Goal: Information Seeking & Learning: Learn about a topic

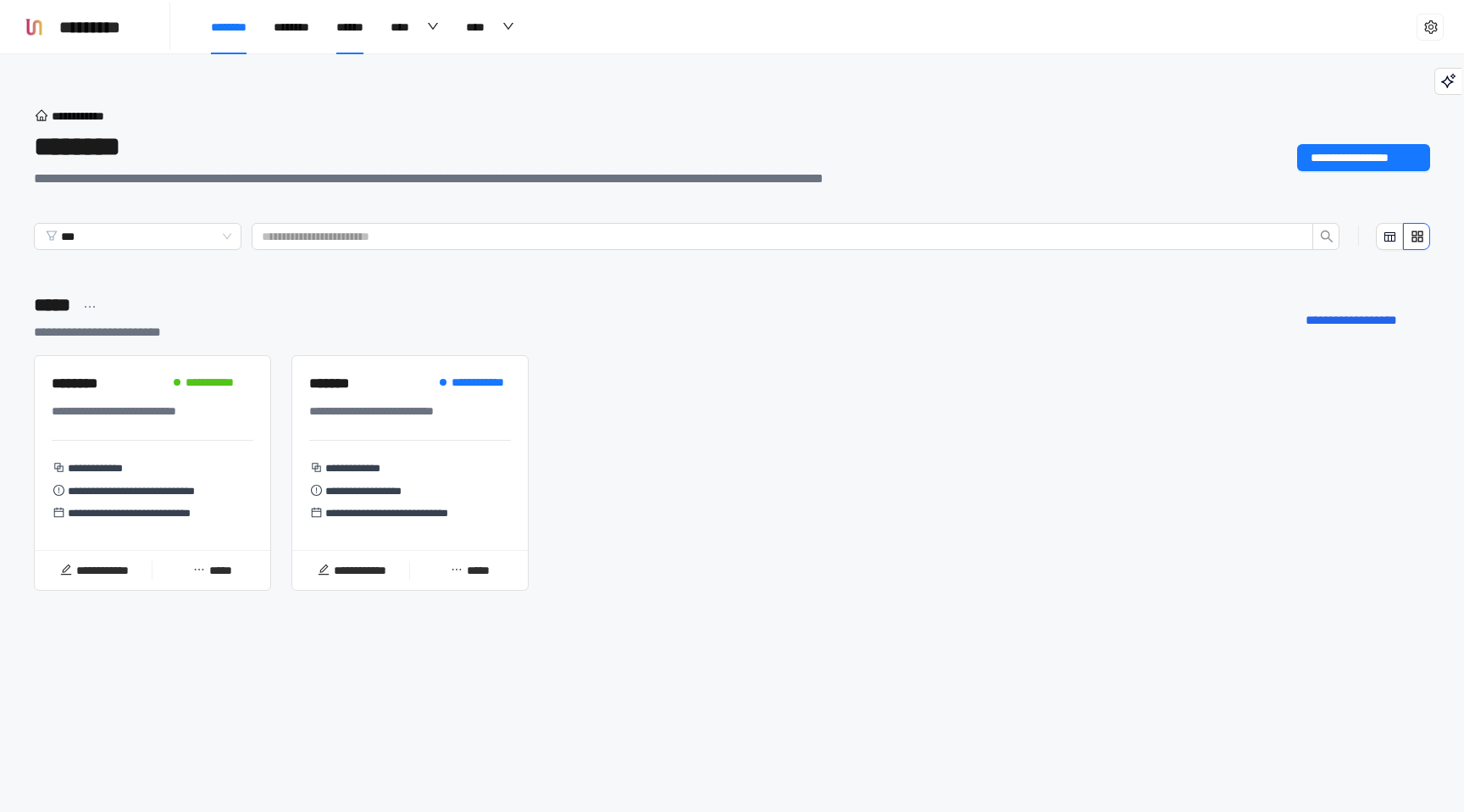
click at [364, 24] on span "******" at bounding box center [350, 26] width 27 height 12
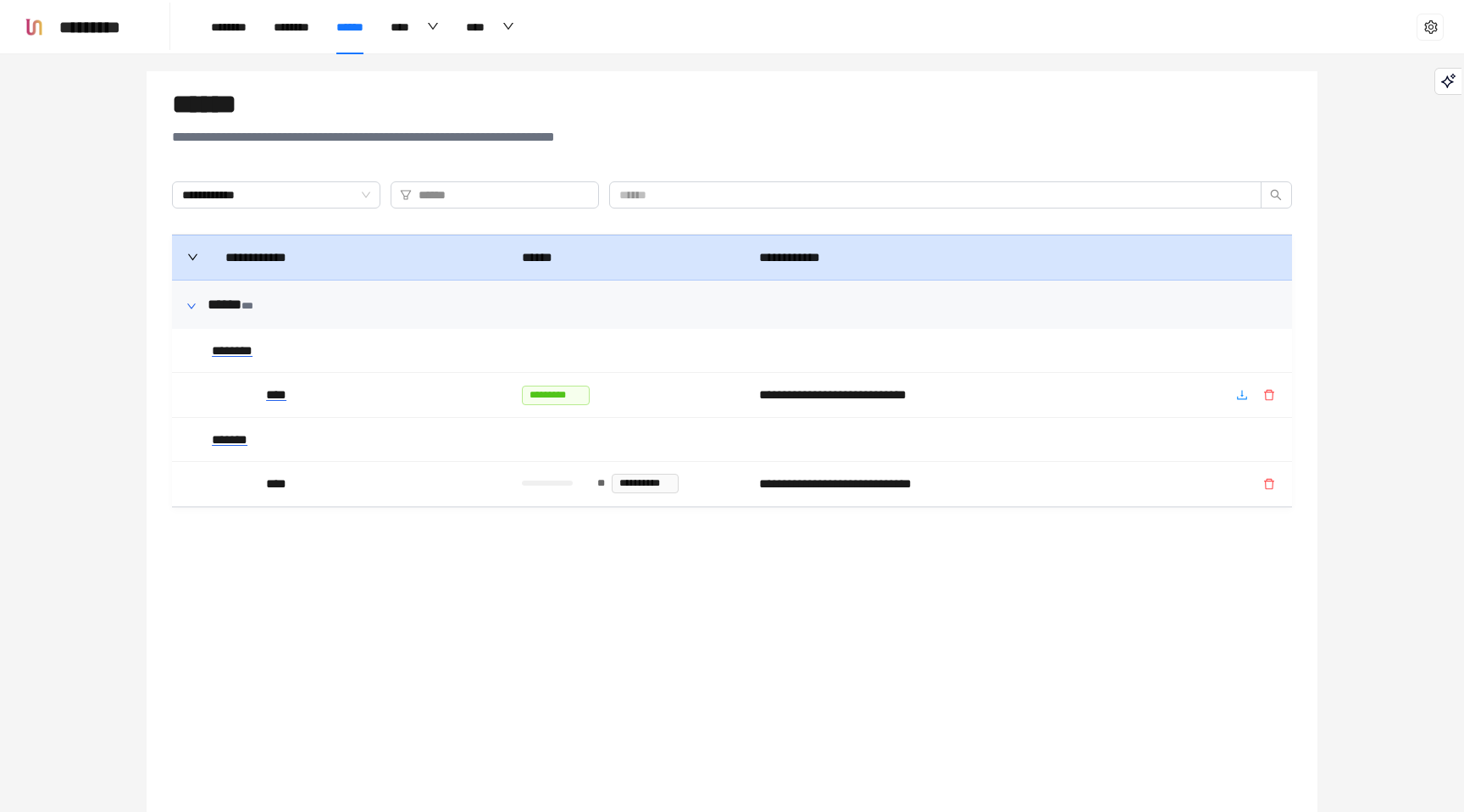
click at [712, 544] on div "**********" at bounding box center [732, 478] width 1171 height 812
click at [865, 690] on div "**********" at bounding box center [732, 478] width 1171 height 812
